Goal: Task Accomplishment & Management: Manage account settings

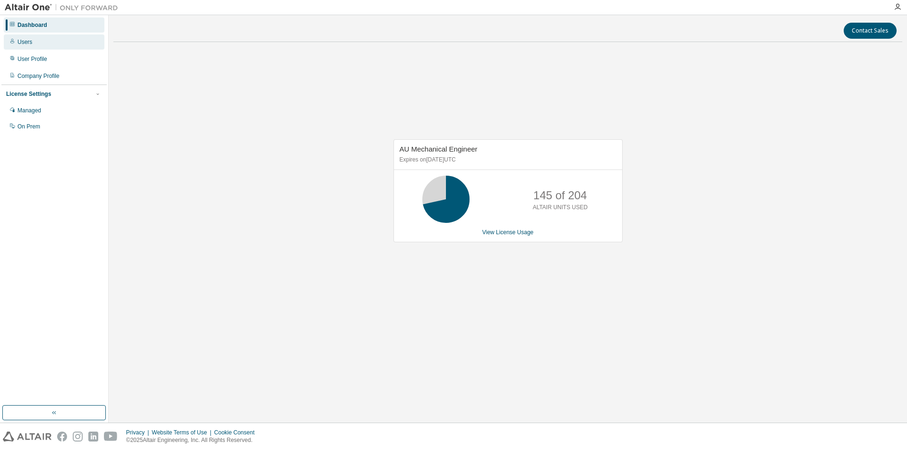
click at [29, 38] on div "Users" at bounding box center [24, 42] width 15 height 8
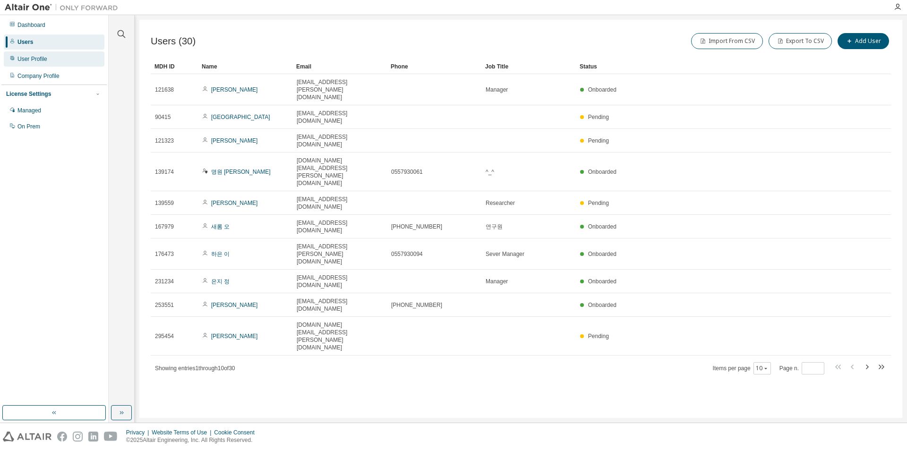
click at [41, 55] on div "User Profile" at bounding box center [32, 59] width 30 height 8
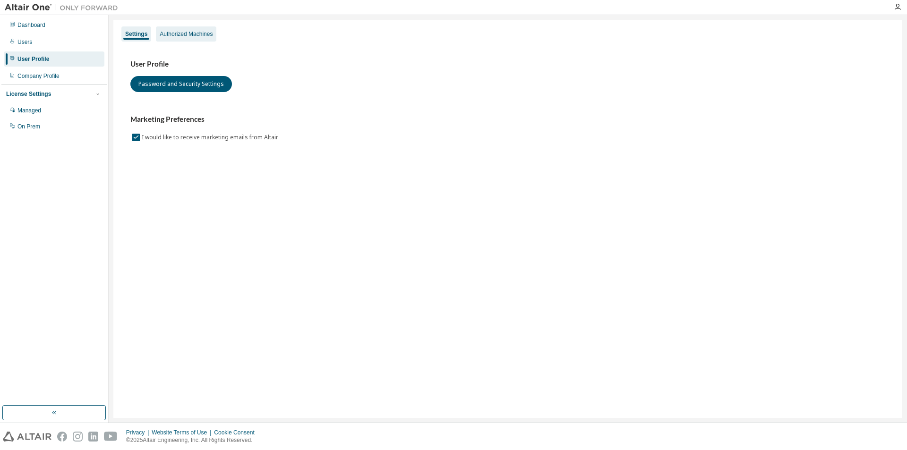
click at [197, 32] on div "Authorized Machines" at bounding box center [186, 34] width 53 height 8
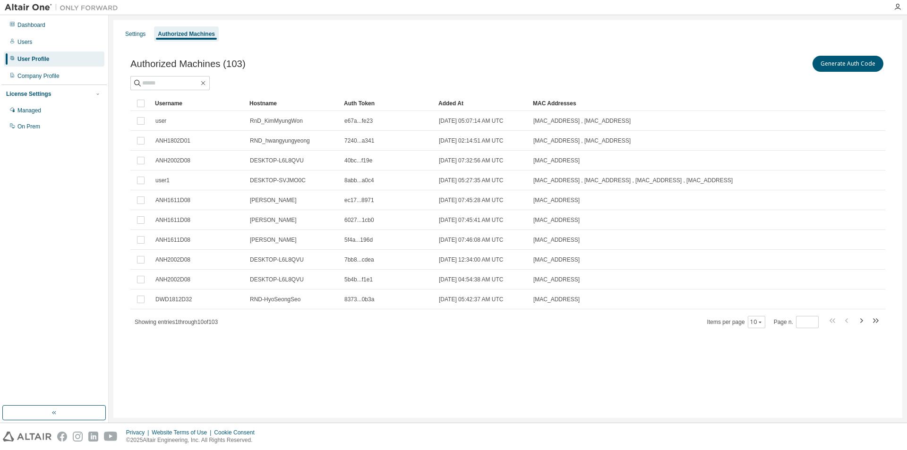
click at [685, 58] on div "Generate Auth Code" at bounding box center [696, 64] width 377 height 20
click at [840, 66] on button "Generate Auth Code" at bounding box center [847, 64] width 71 height 16
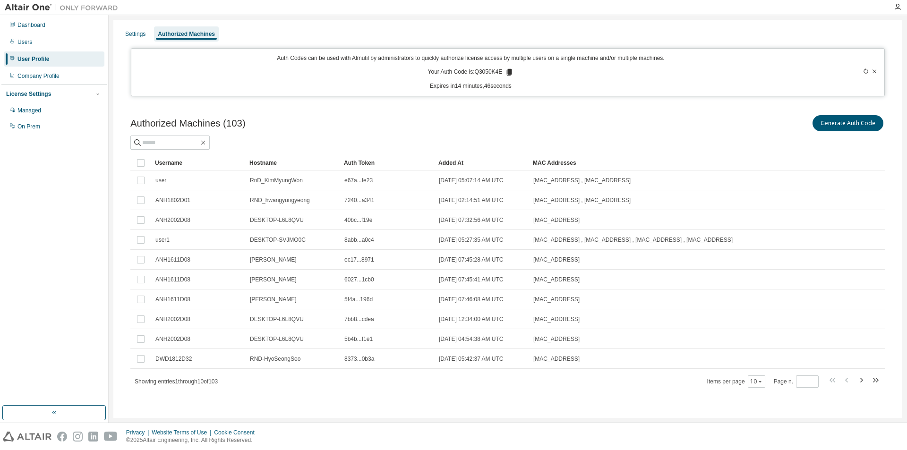
click at [509, 72] on icon at bounding box center [509, 72] width 5 height 7
drag, startPoint x: 612, startPoint y: 128, endPoint x: 608, endPoint y: 145, distance: 18.0
click at [614, 128] on div "Generate Auth Code" at bounding box center [696, 123] width 377 height 20
